Goal: Navigation & Orientation: Find specific page/section

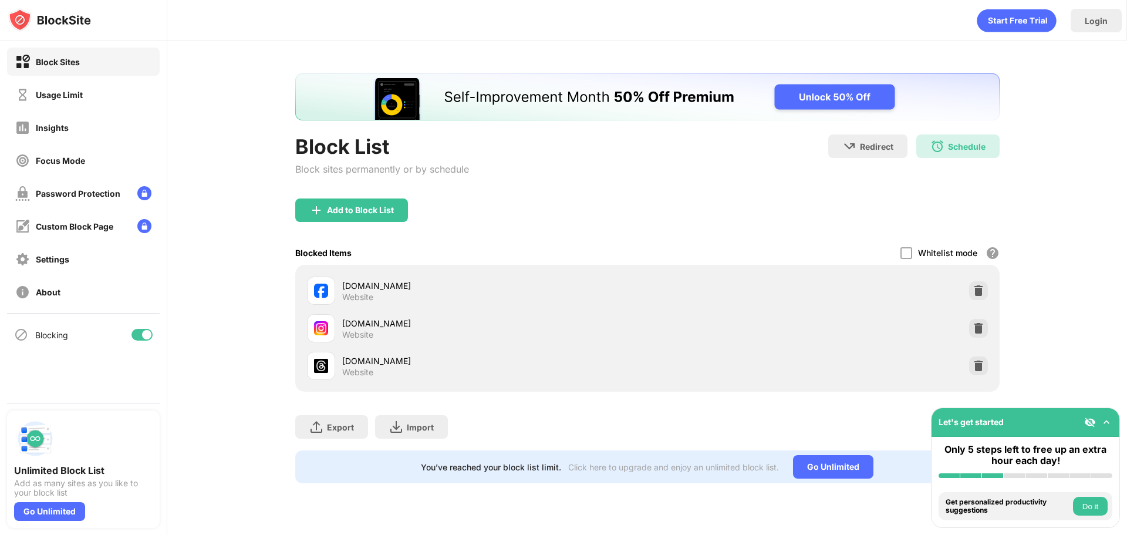
click at [144, 338] on div at bounding box center [146, 334] width 9 height 9
